Goal: Use online tool/utility: Utilize a website feature to perform a specific function

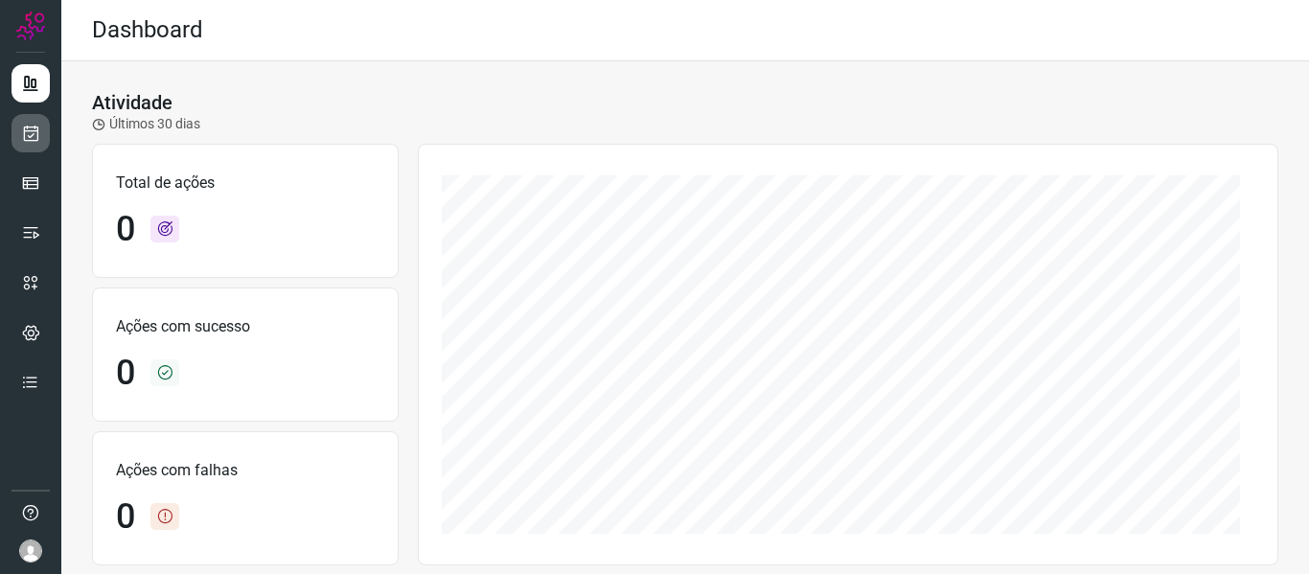
click at [48, 125] on div at bounding box center [30, 287] width 61 height 574
click at [48, 125] on link at bounding box center [30, 133] width 38 height 38
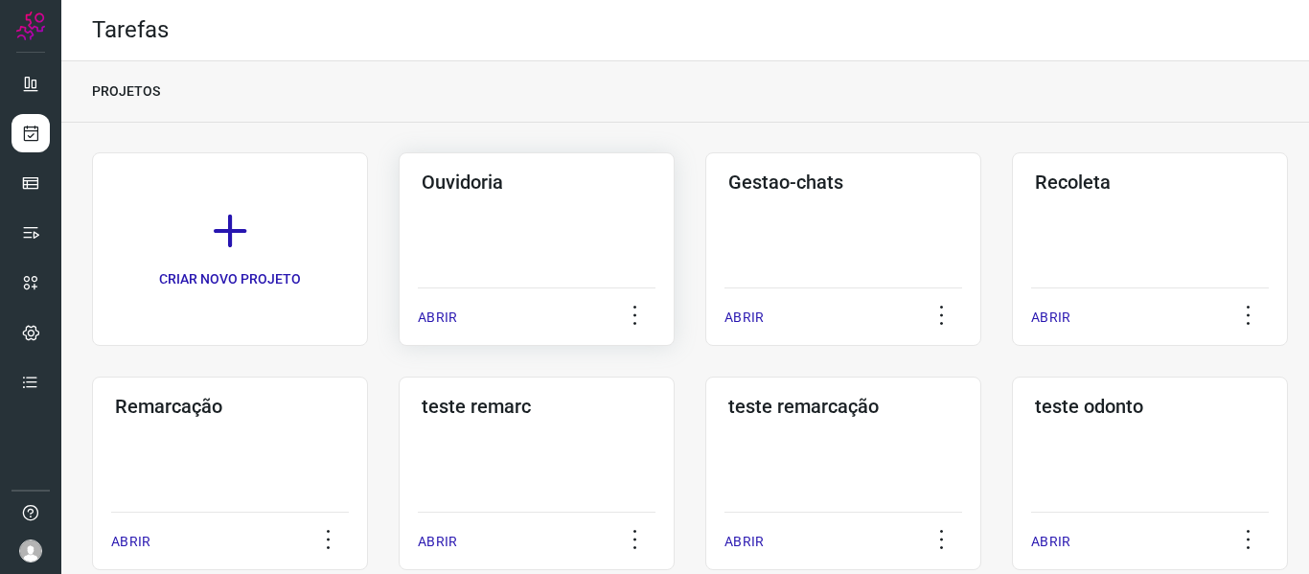
click at [468, 290] on div "ABRIR" at bounding box center [537, 311] width 238 height 48
click at [437, 328] on div "ABRIR" at bounding box center [537, 311] width 238 height 48
click at [429, 307] on div "ABRIR" at bounding box center [537, 311] width 238 height 48
click at [462, 320] on div "ABRIR" at bounding box center [537, 311] width 238 height 48
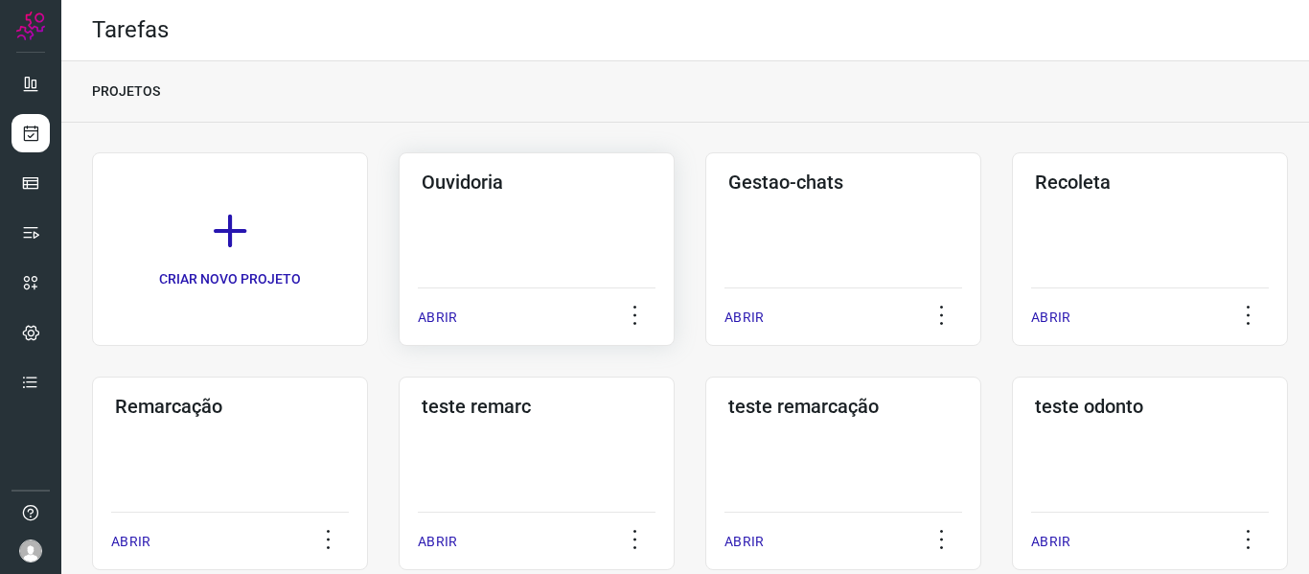
click at [462, 320] on div "ABRIR" at bounding box center [537, 311] width 238 height 48
click at [431, 306] on div "ABRIR" at bounding box center [537, 311] width 238 height 48
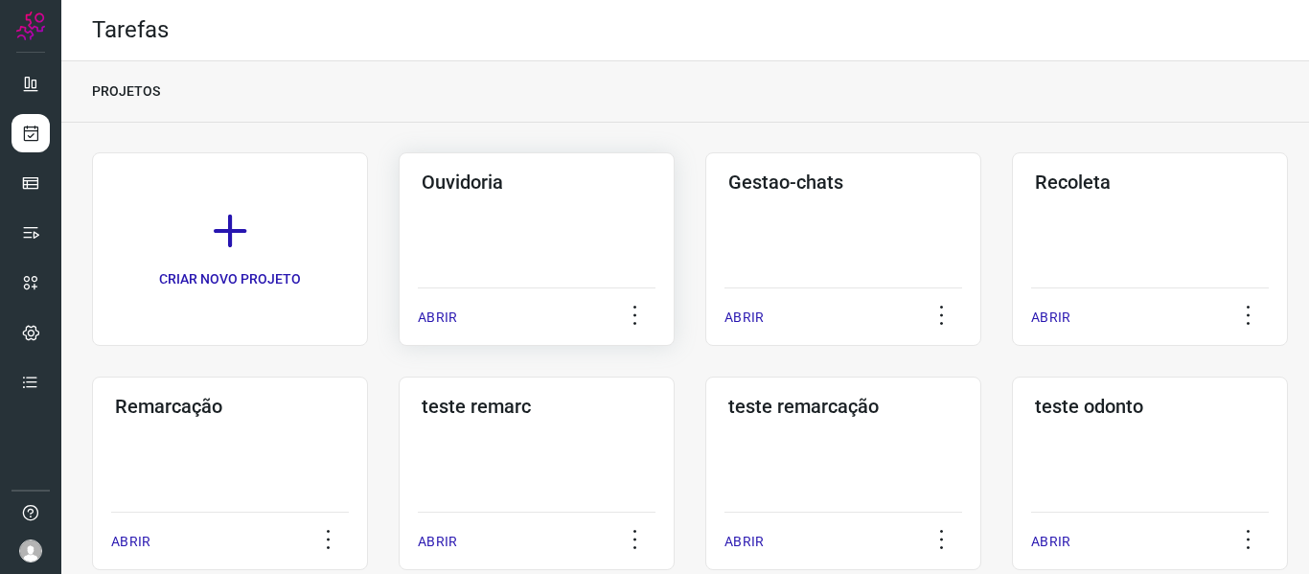
click at [431, 306] on div "ABRIR" at bounding box center [537, 311] width 238 height 48
click at [703, 80] on div "PROJETOS" at bounding box center [685, 91] width 1248 height 61
click at [485, 293] on div "ABRIR" at bounding box center [537, 311] width 238 height 48
click at [440, 301] on div "ABRIR" at bounding box center [537, 311] width 238 height 48
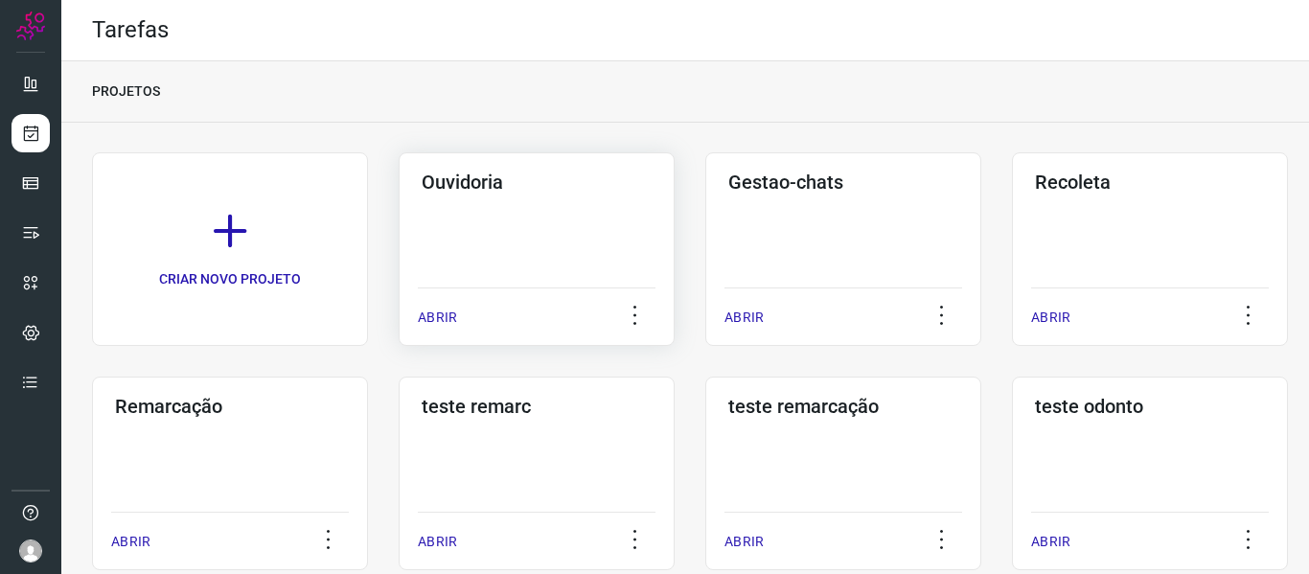
click at [440, 301] on div "ABRIR" at bounding box center [537, 311] width 238 height 48
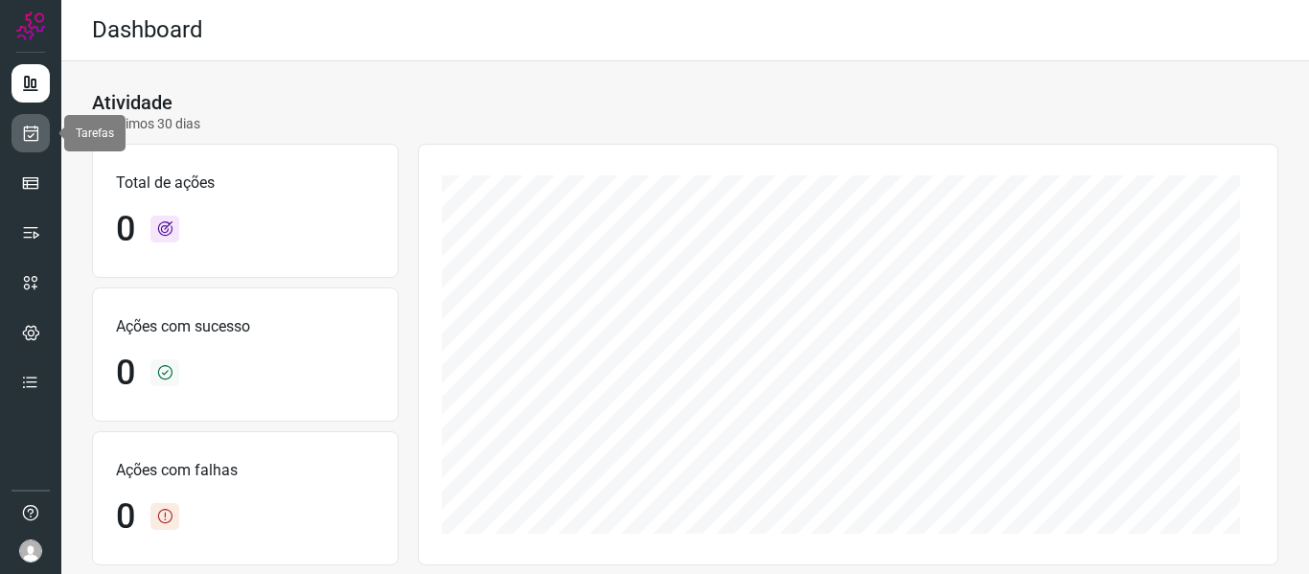
click at [26, 138] on icon at bounding box center [31, 133] width 20 height 19
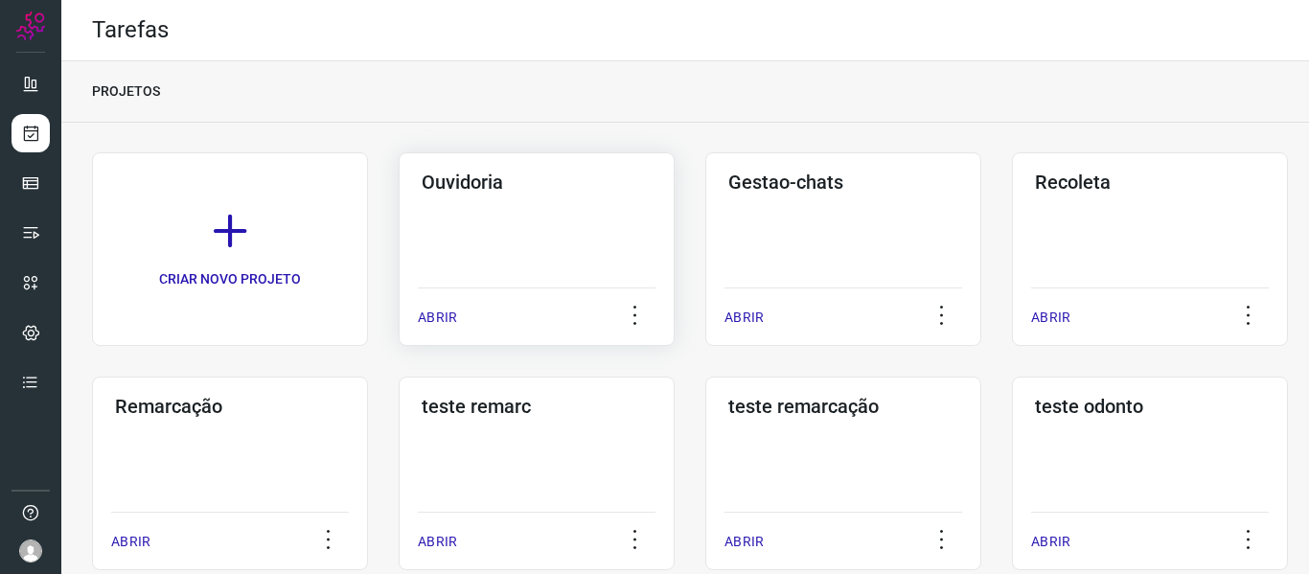
click at [418, 323] on p "ABRIR" at bounding box center [437, 318] width 39 height 20
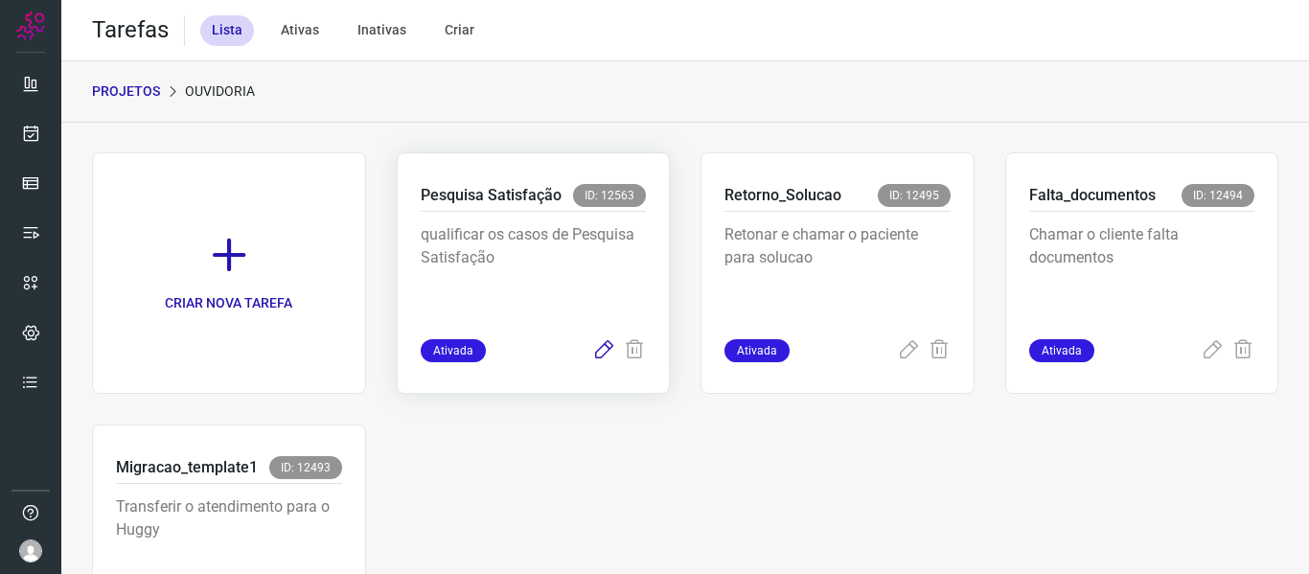
click at [592, 349] on icon at bounding box center [603, 350] width 23 height 23
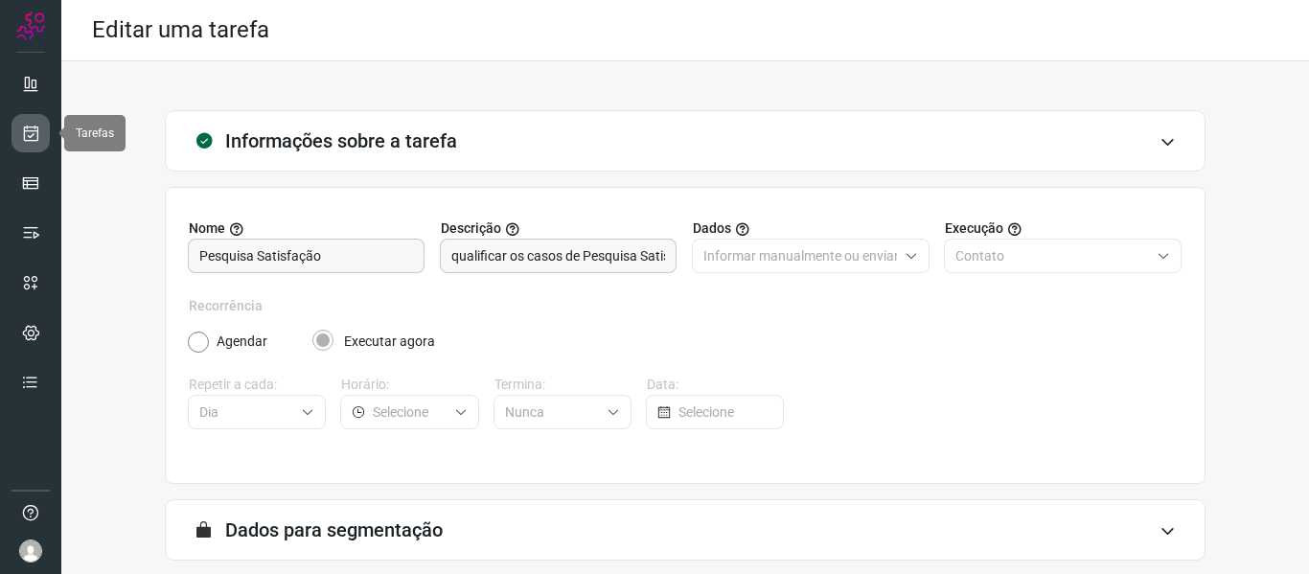
click at [29, 129] on icon at bounding box center [31, 133] width 20 height 19
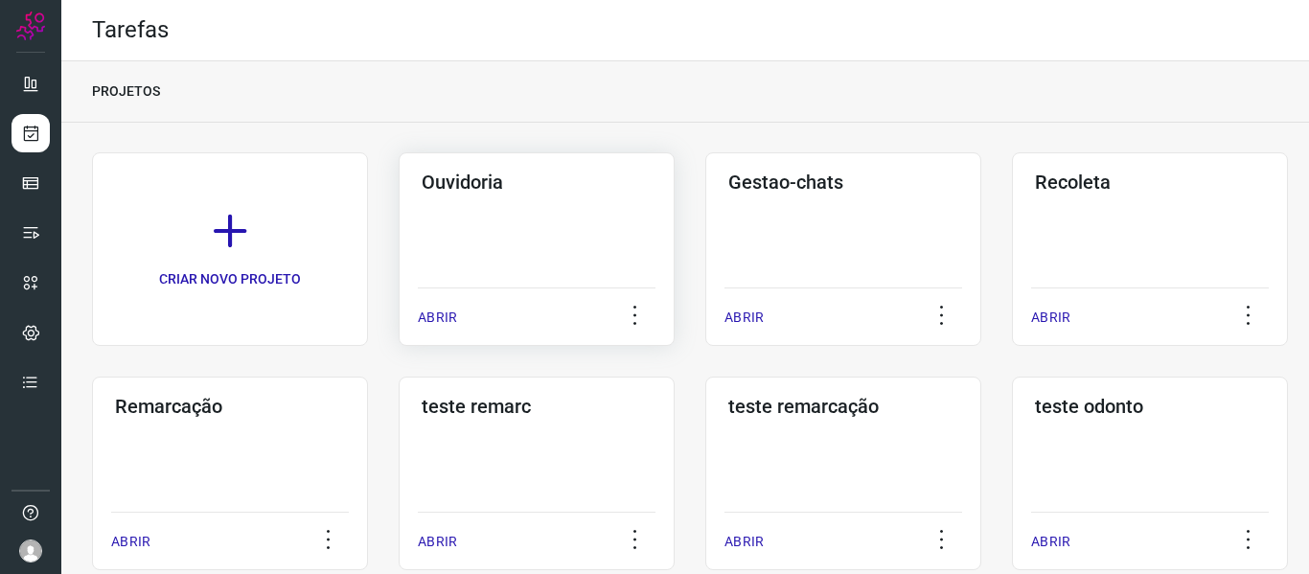
click at [448, 316] on p "ABRIR" at bounding box center [437, 318] width 39 height 20
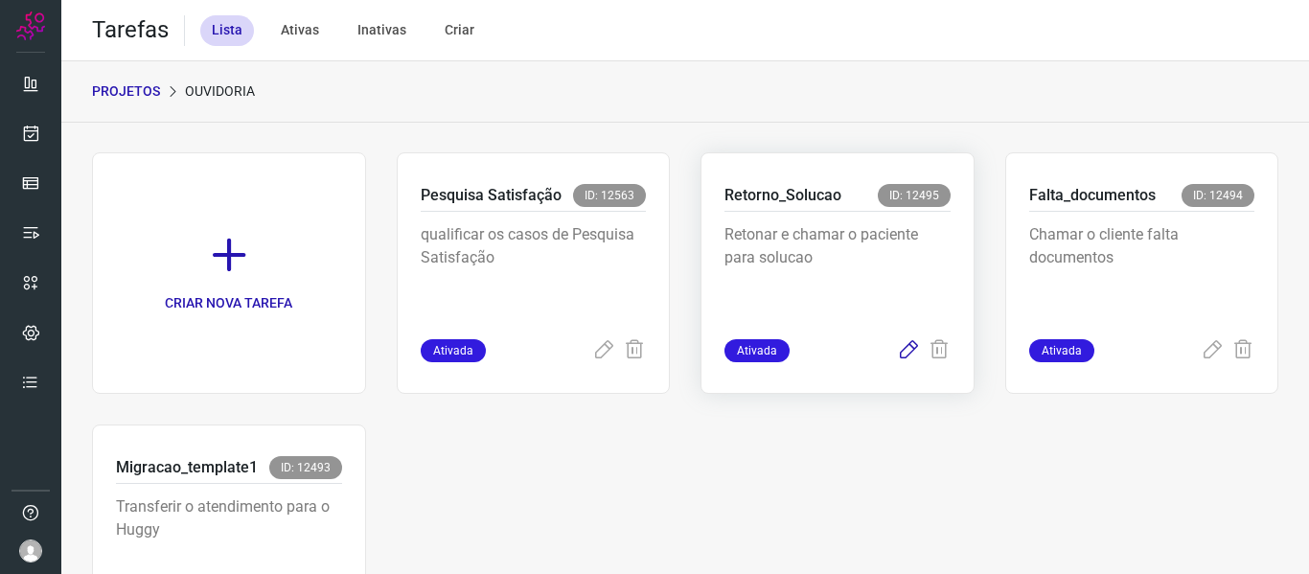
click at [897, 344] on icon at bounding box center [908, 350] width 23 height 23
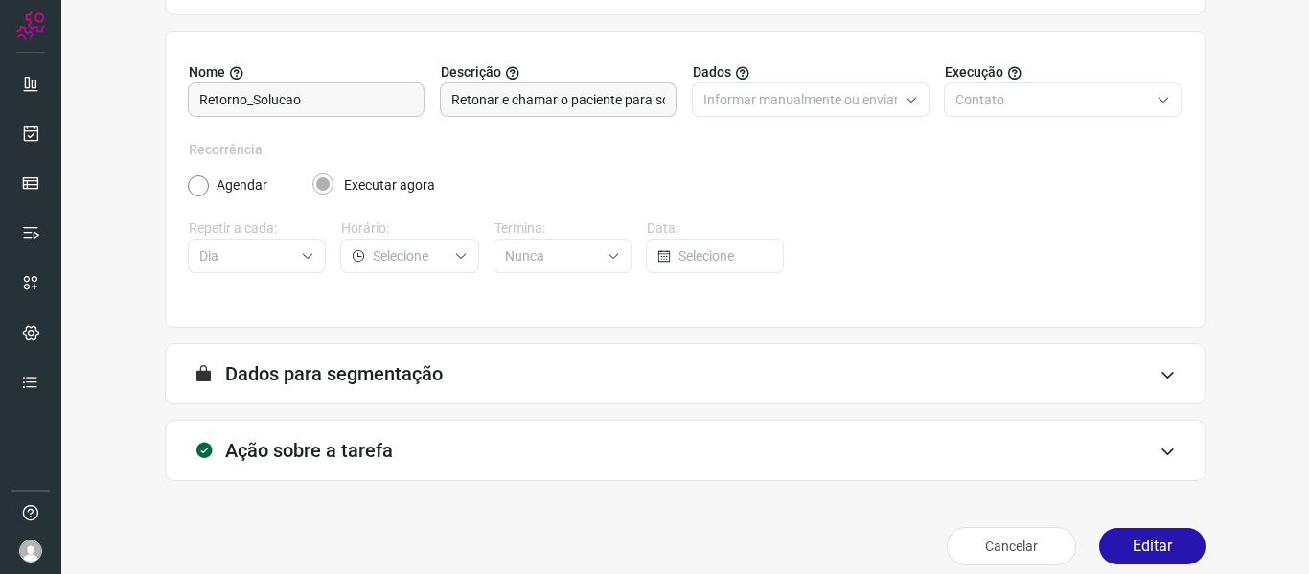
scroll to position [174, 0]
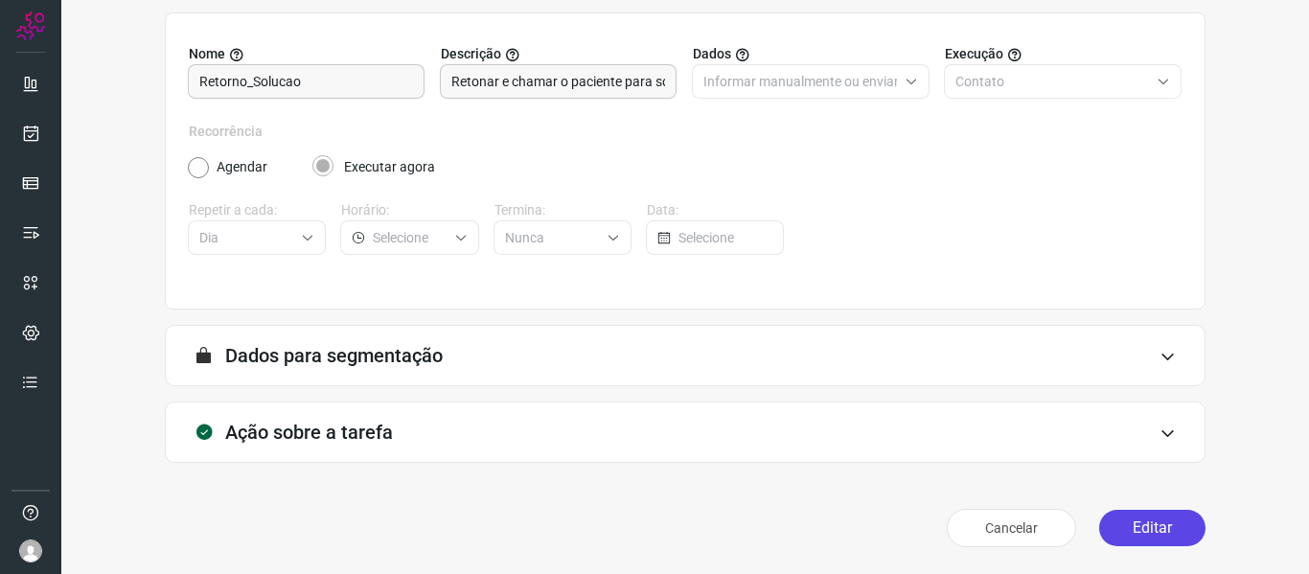
click at [1112, 533] on button "Editar" at bounding box center [1152, 528] width 106 height 36
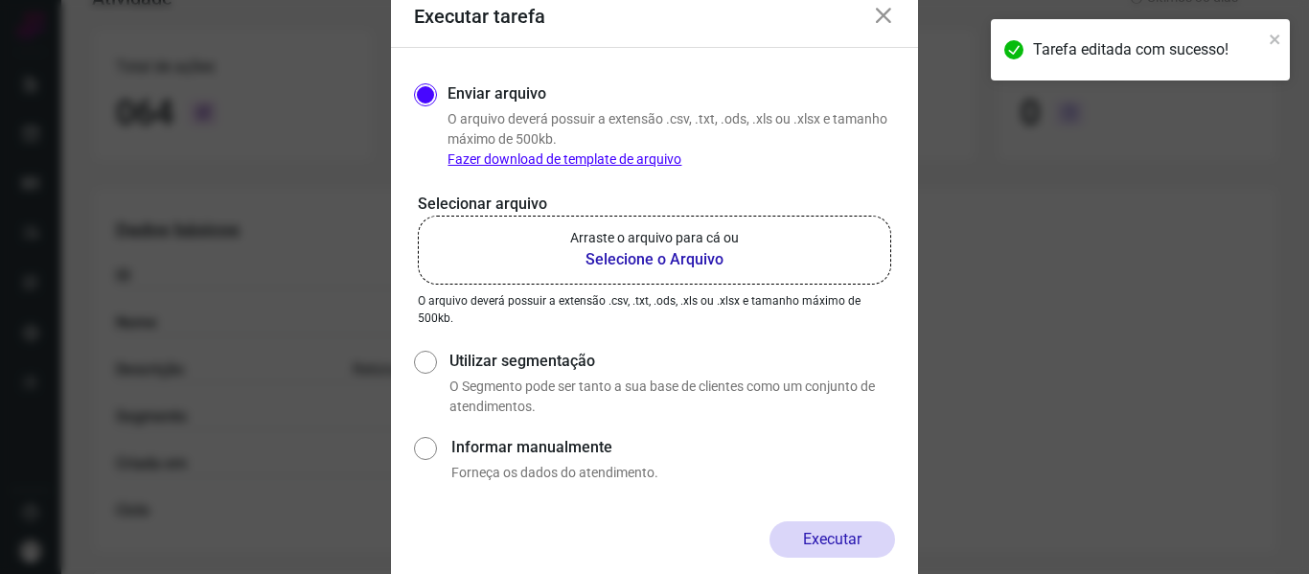
click at [620, 244] on p "Arraste o arquivo para cá ou" at bounding box center [654, 238] width 169 height 20
click at [0, 0] on input "Arraste o arquivo para cá ou Selecione o Arquivo" at bounding box center [0, 0] width 0 height 0
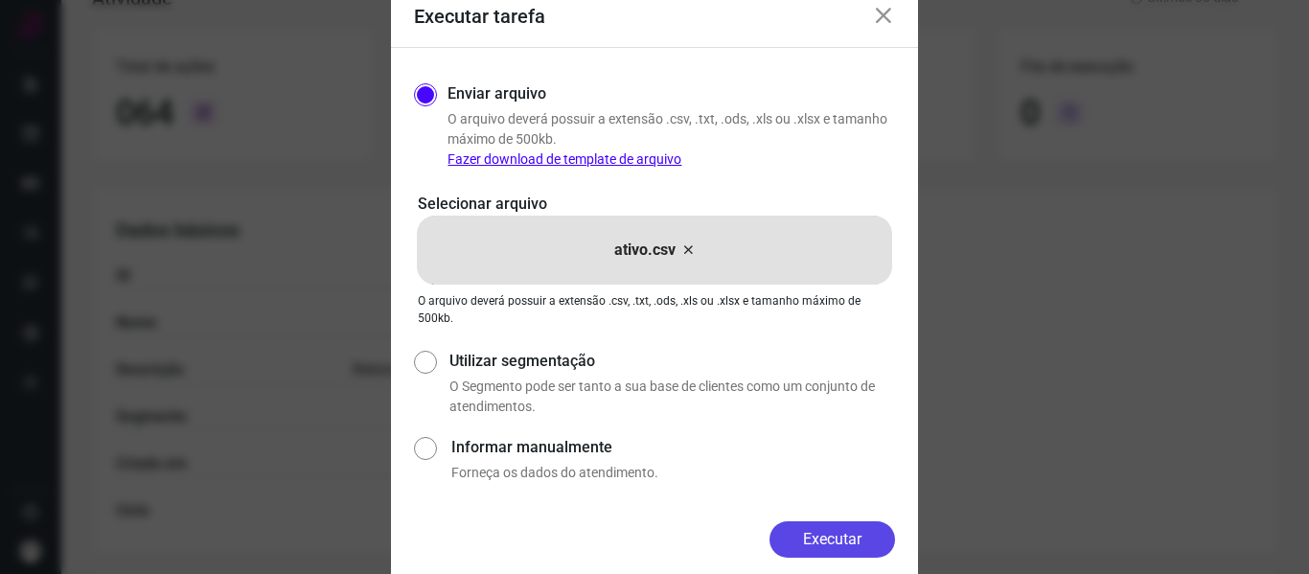
click at [808, 524] on button "Executar" at bounding box center [832, 539] width 126 height 36
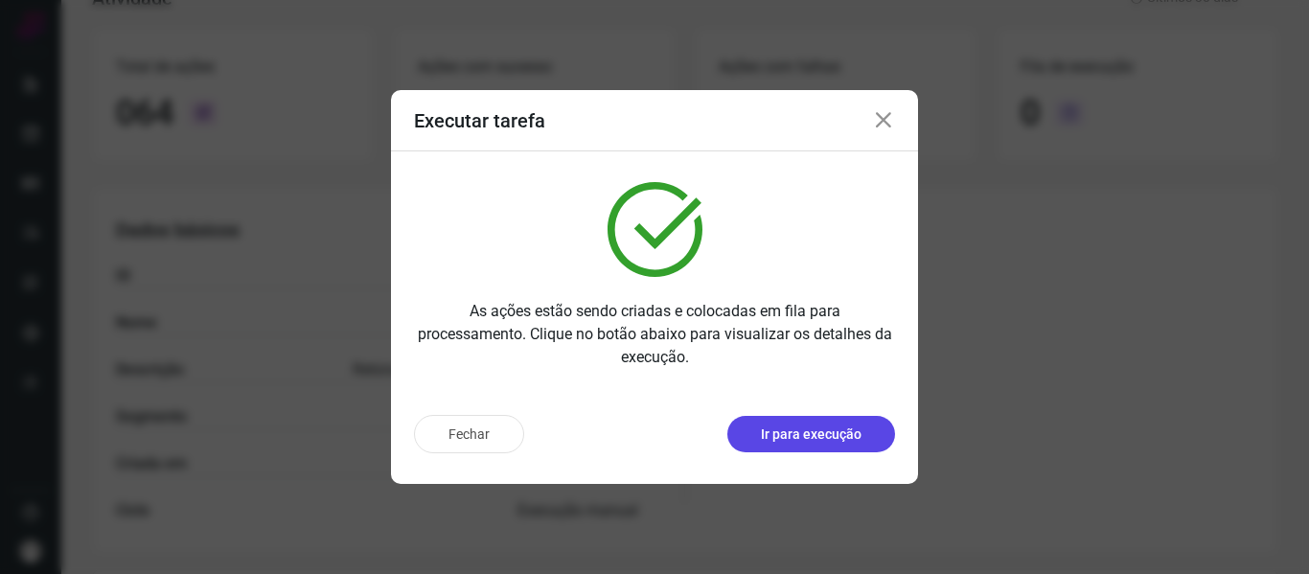
click at [816, 424] on p "Ir para execução" at bounding box center [811, 434] width 101 height 20
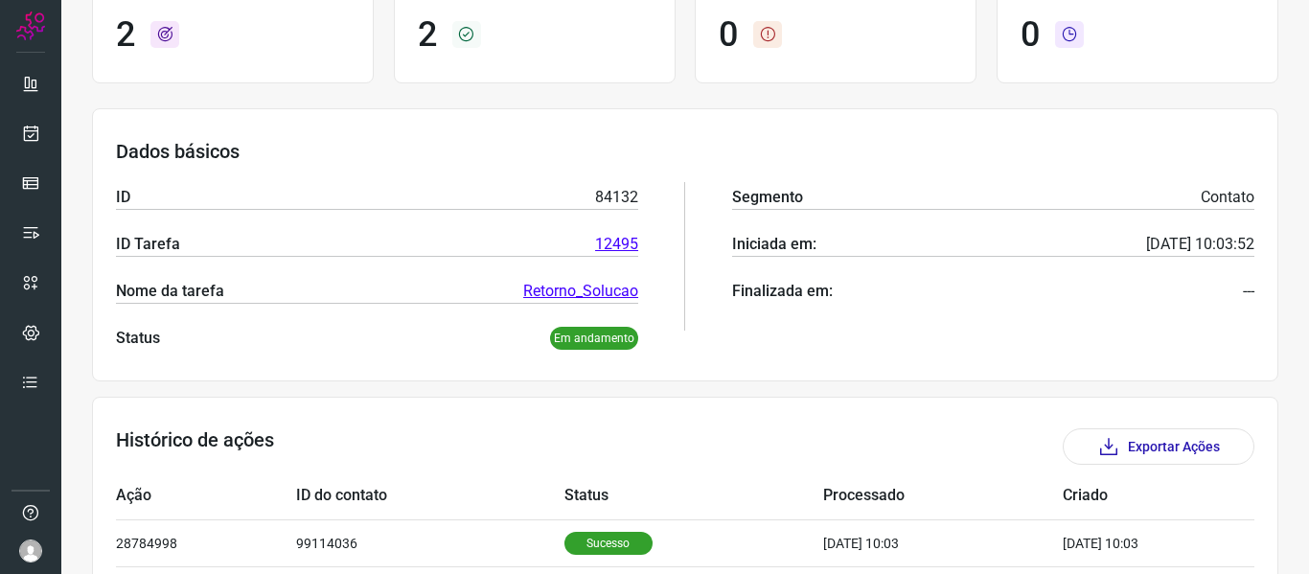
scroll to position [310, 0]
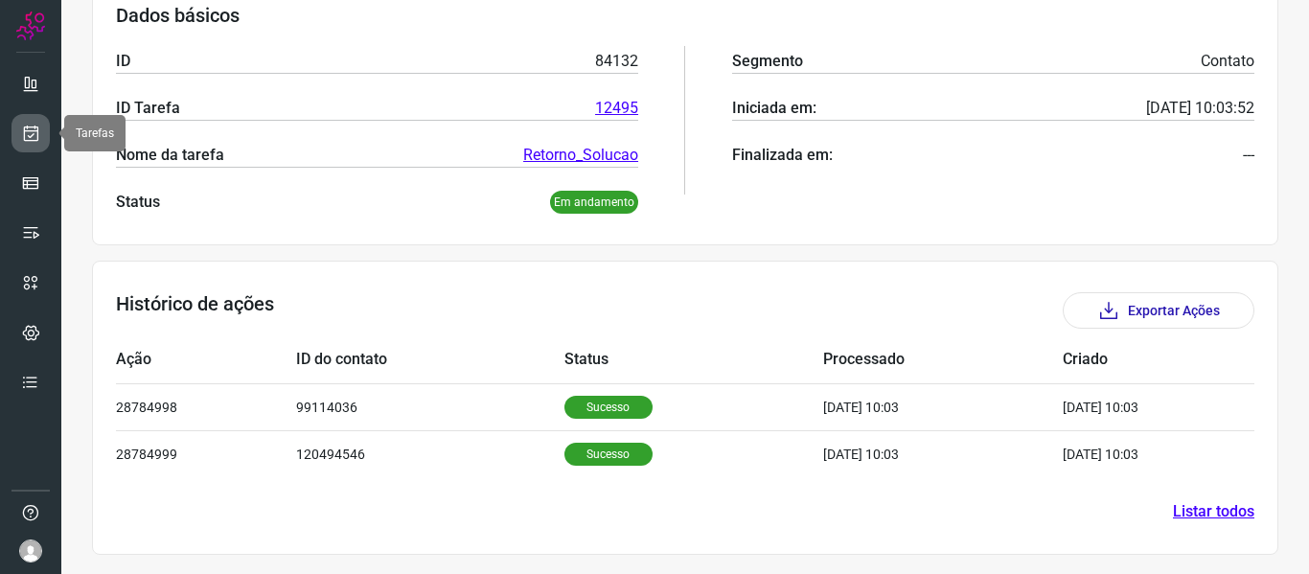
click at [36, 134] on icon at bounding box center [31, 133] width 20 height 19
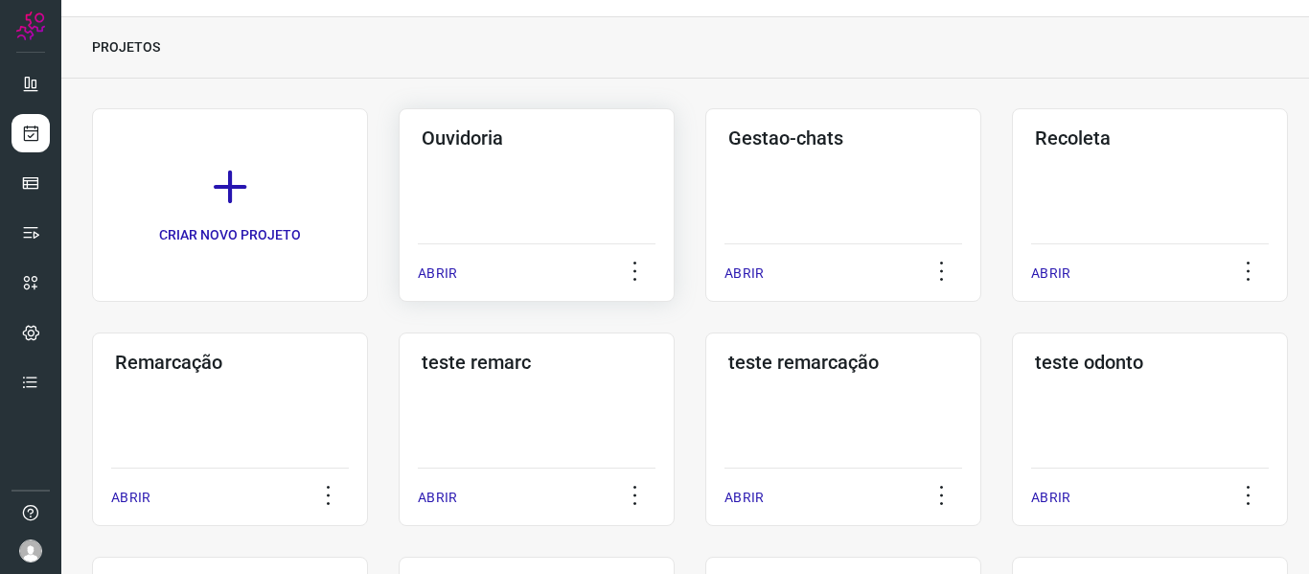
click at [432, 275] on p "ABRIR" at bounding box center [437, 274] width 39 height 20
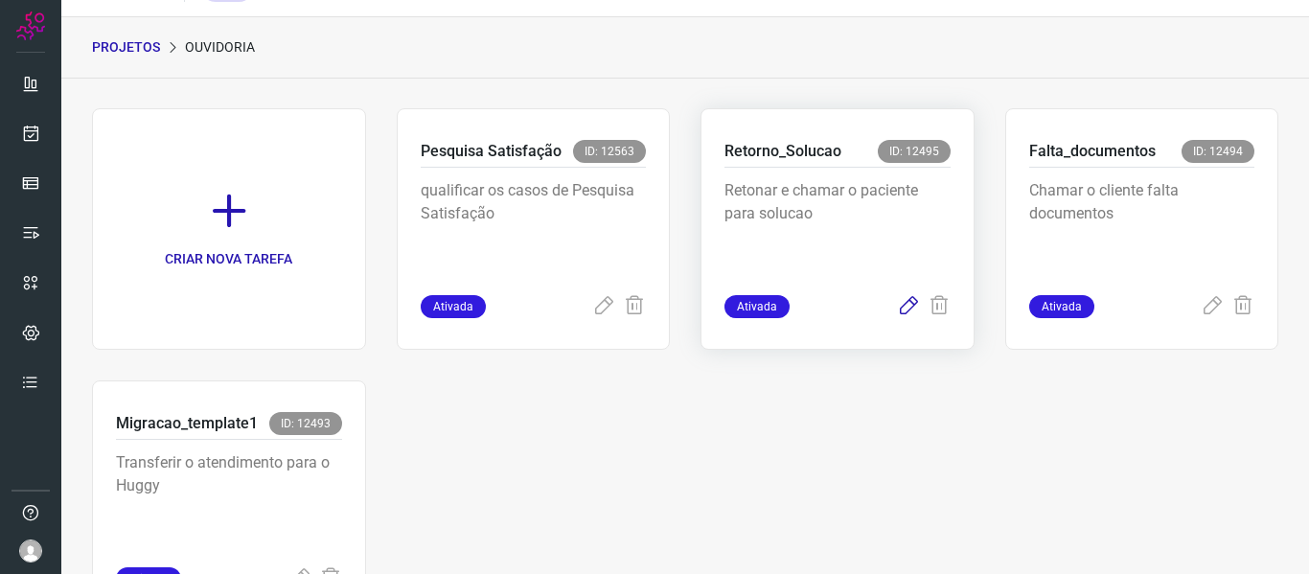
click at [897, 308] on icon at bounding box center [908, 306] width 23 height 23
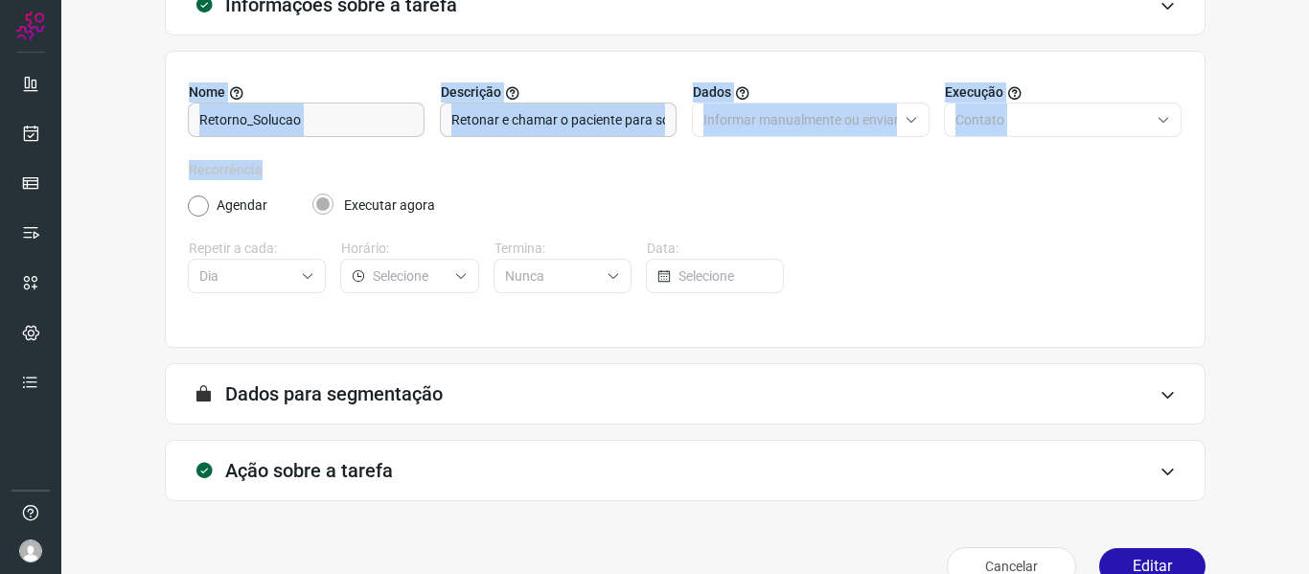
scroll to position [174, 0]
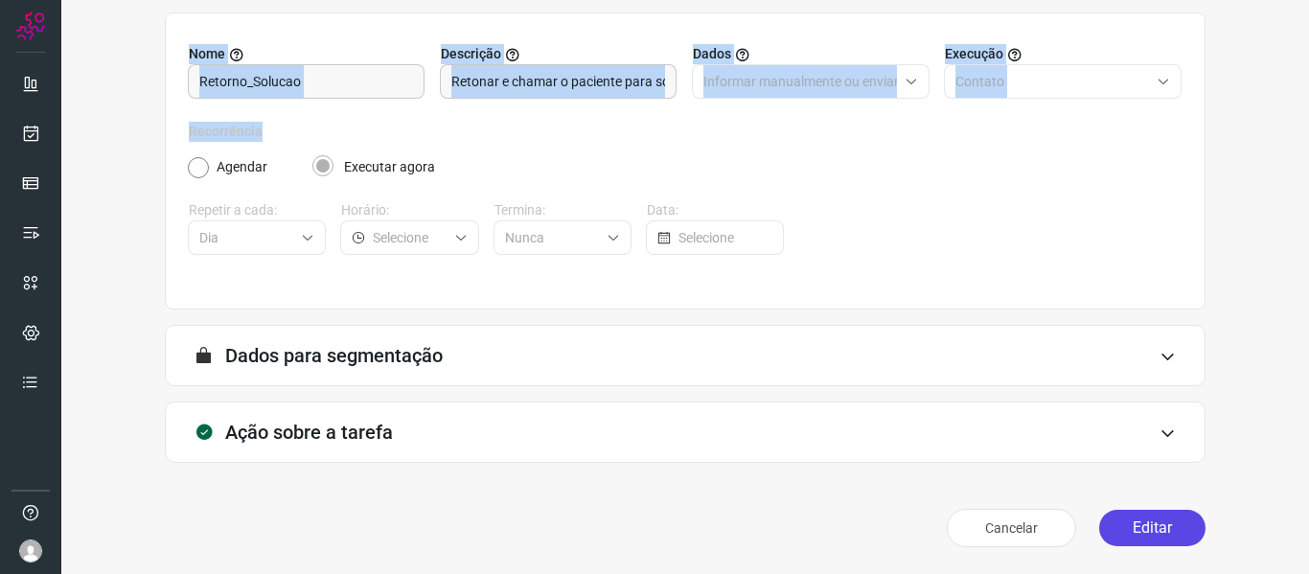
click at [1183, 518] on button "Editar" at bounding box center [1152, 528] width 106 height 36
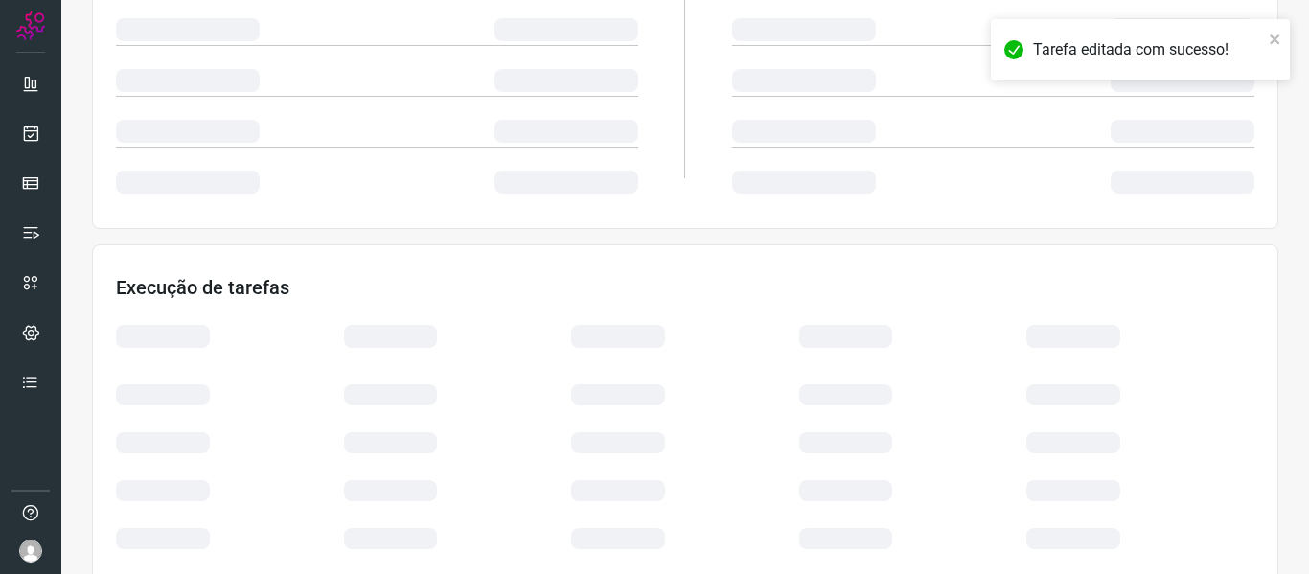
scroll to position [450, 0]
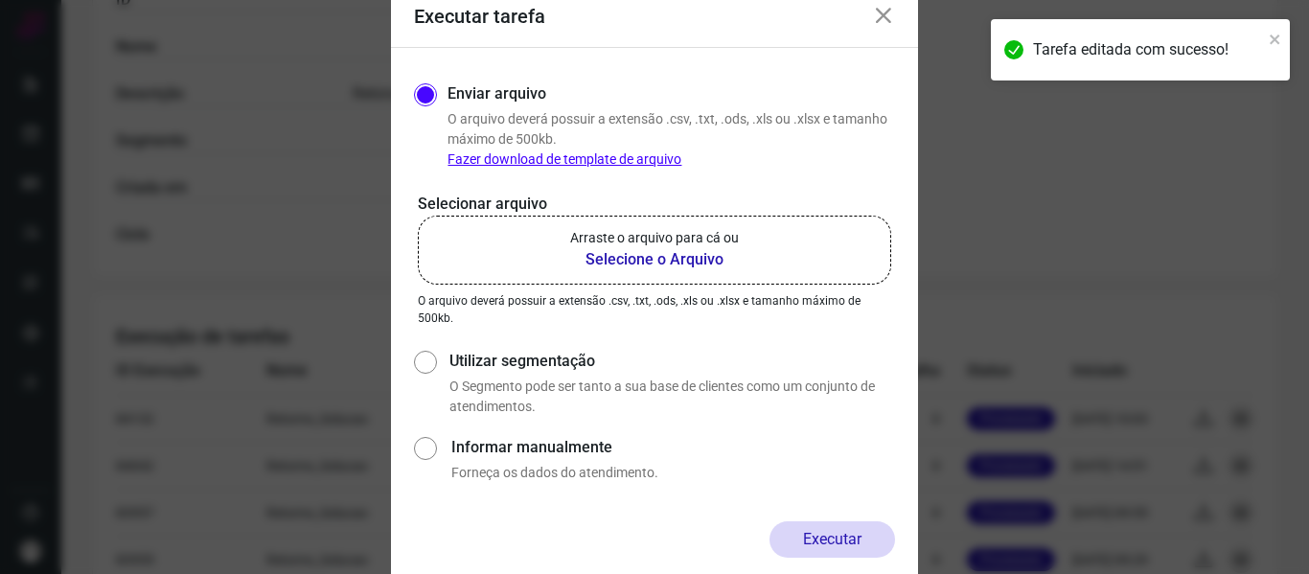
click at [755, 270] on label "Arraste o arquivo para cá ou Selecione o Arquivo" at bounding box center [654, 250] width 473 height 69
click at [0, 0] on input "Arraste o arquivo para cá ou Selecione o Arquivo" at bounding box center [0, 0] width 0 height 0
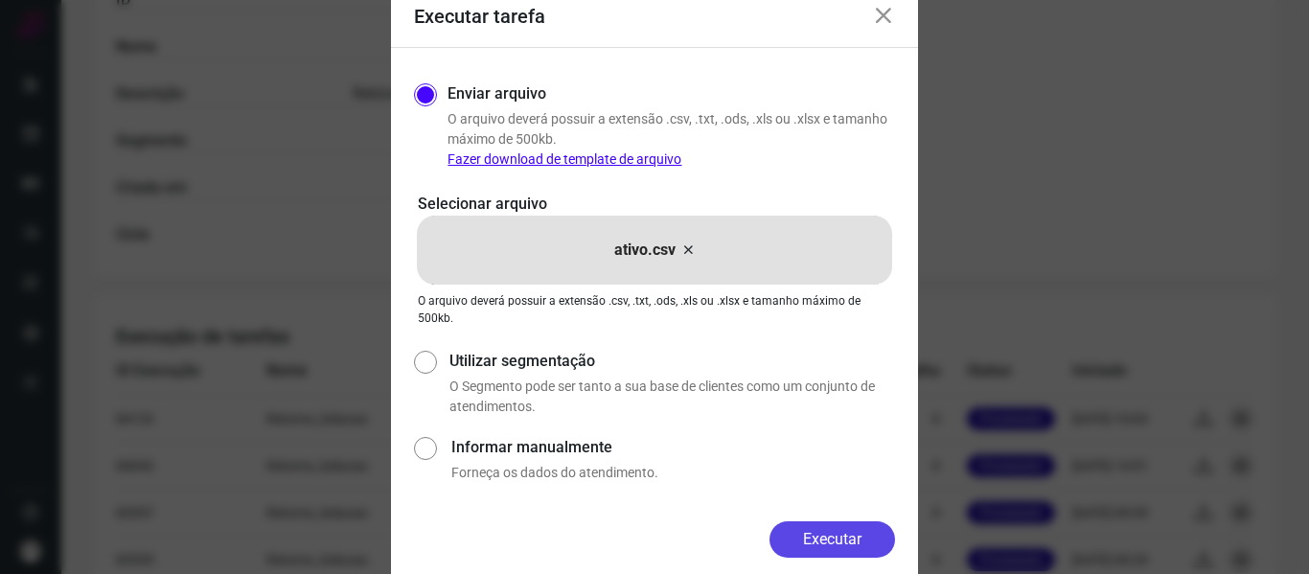
click at [823, 527] on button "Executar" at bounding box center [832, 539] width 126 height 36
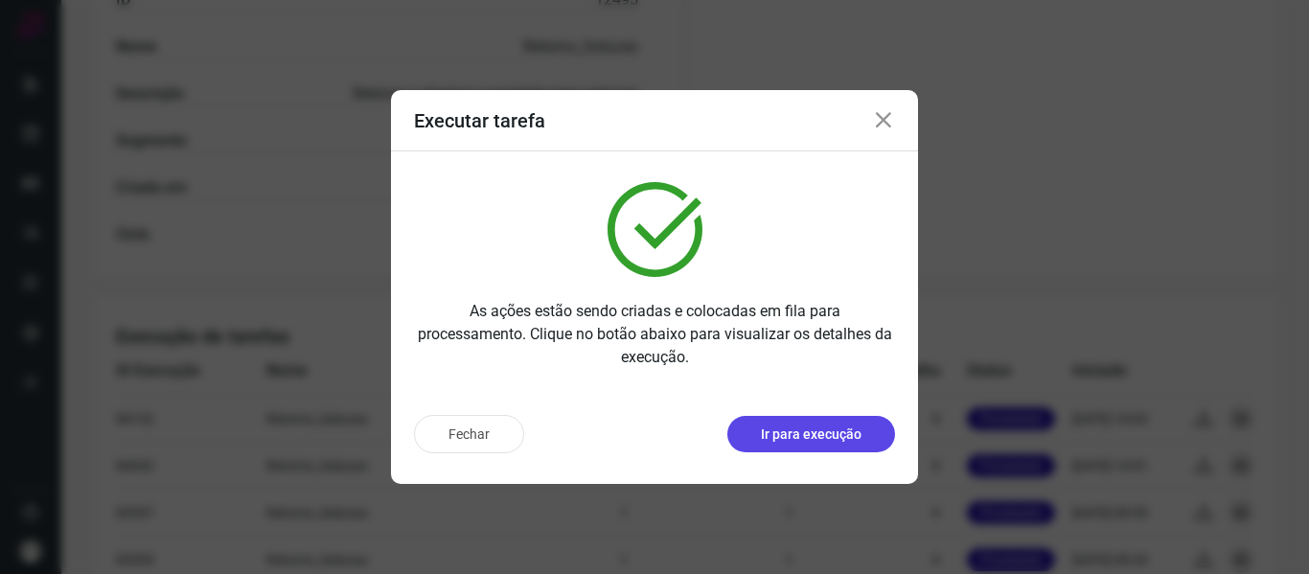
click at [778, 434] on p "Ir para execução" at bounding box center [811, 434] width 101 height 20
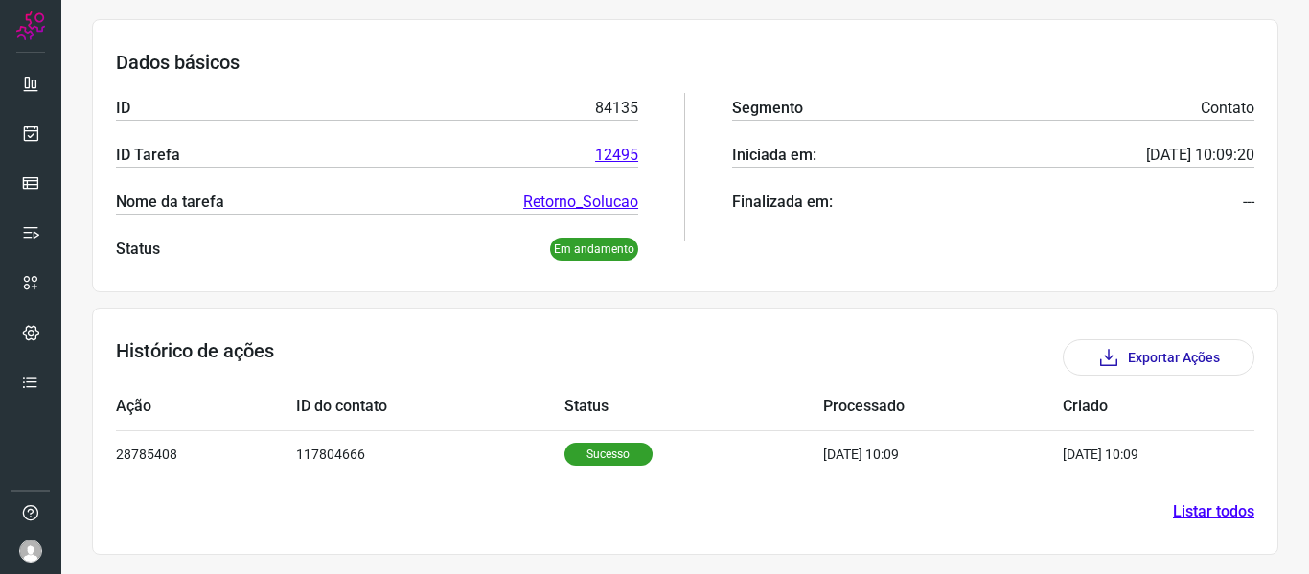
scroll to position [264, 0]
